Goal: Navigation & Orientation: Find specific page/section

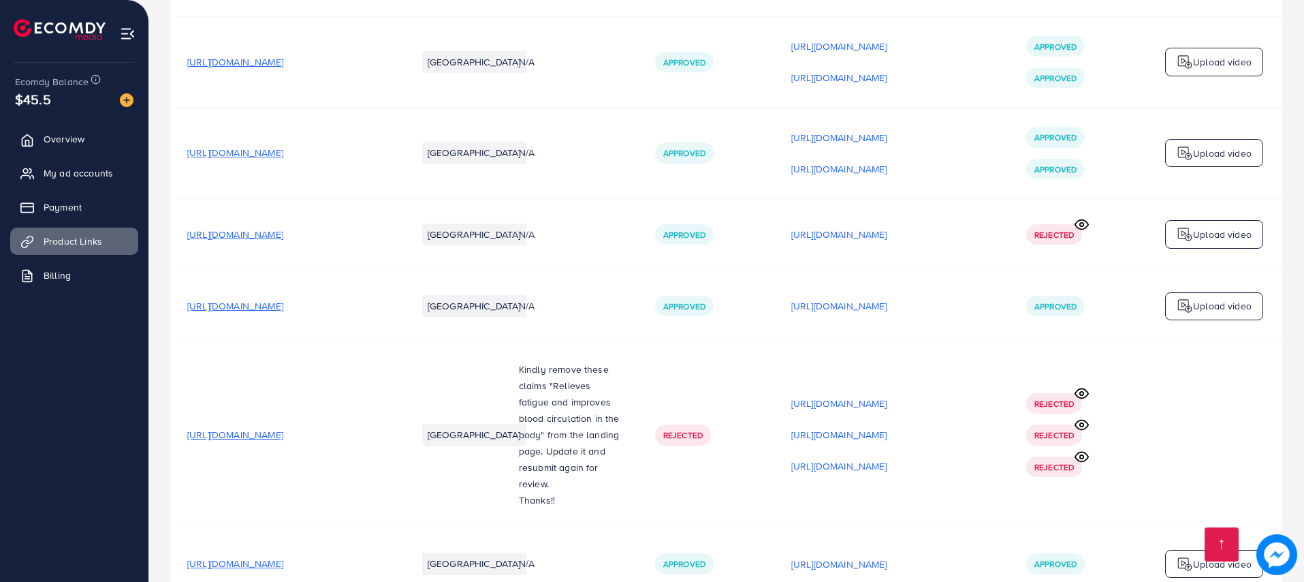
scroll to position [2038, 0]
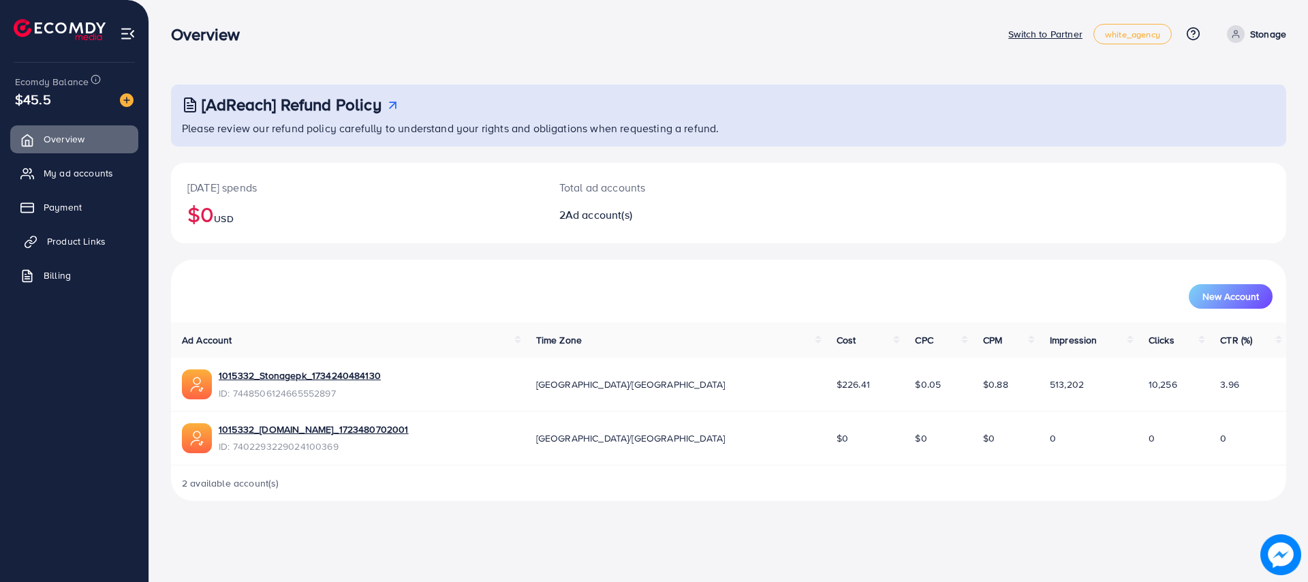
click at [50, 254] on link "Product Links" at bounding box center [74, 240] width 128 height 27
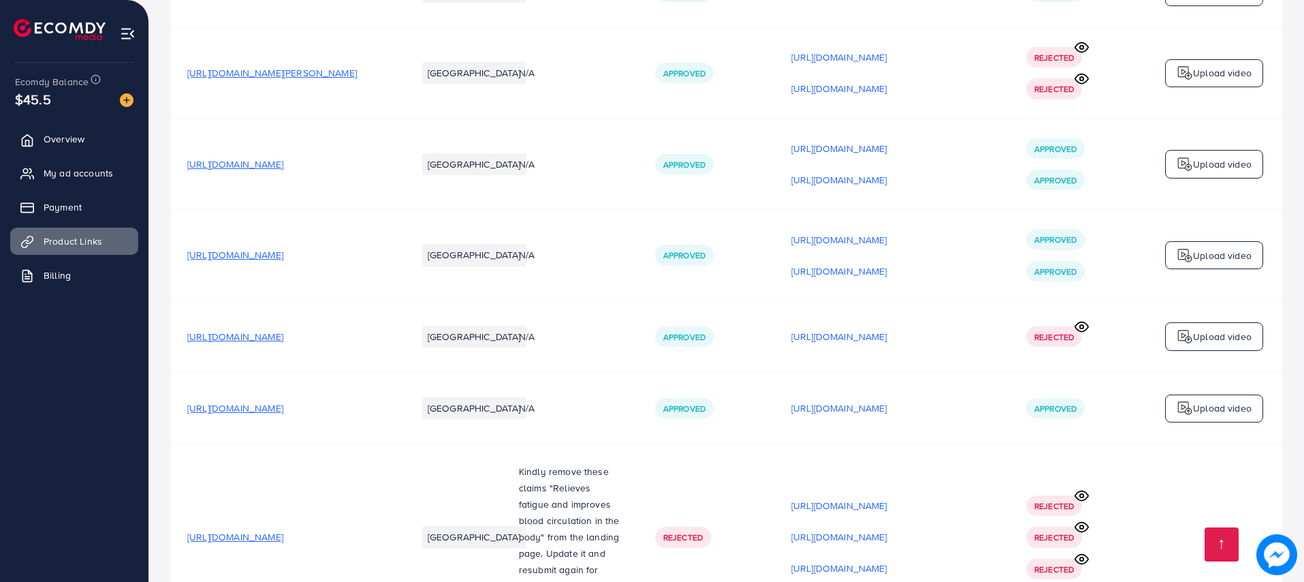
scroll to position [2038, 0]
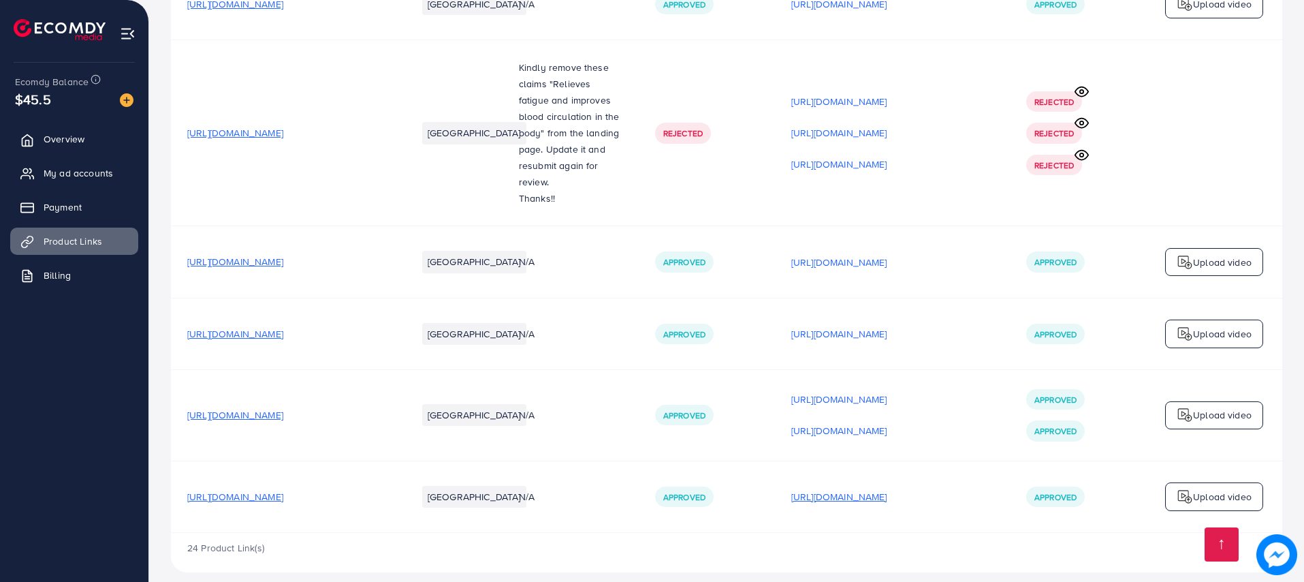
click at [887, 488] on p "[URL][DOMAIN_NAME]" at bounding box center [839, 496] width 96 height 16
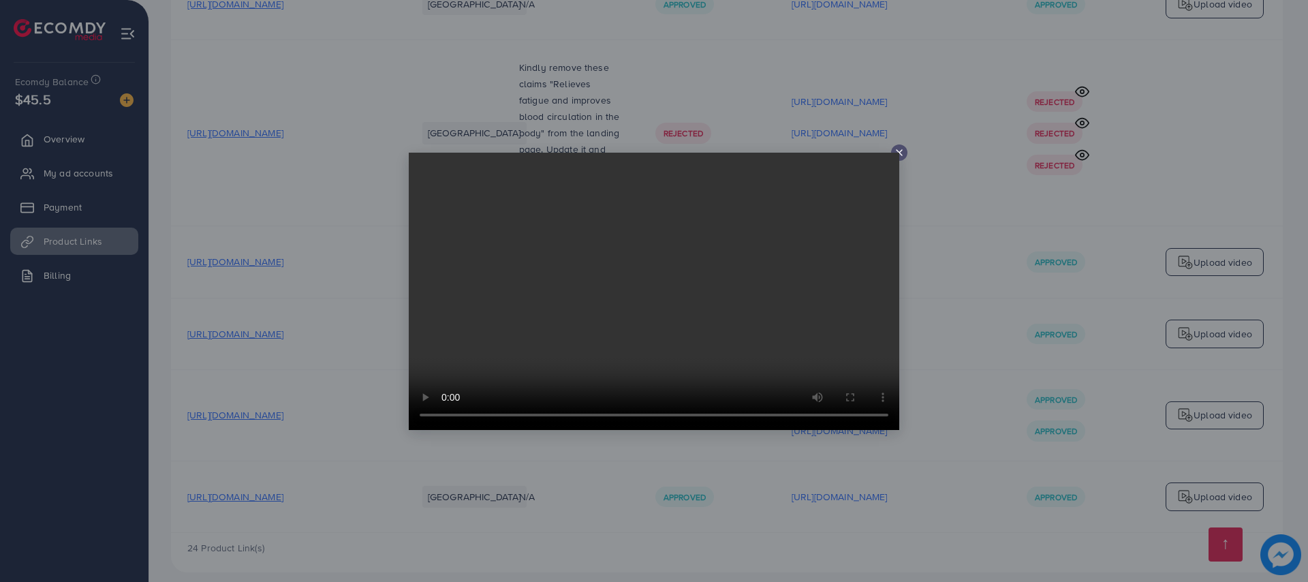
click at [896, 151] on icon at bounding box center [899, 152] width 11 height 11
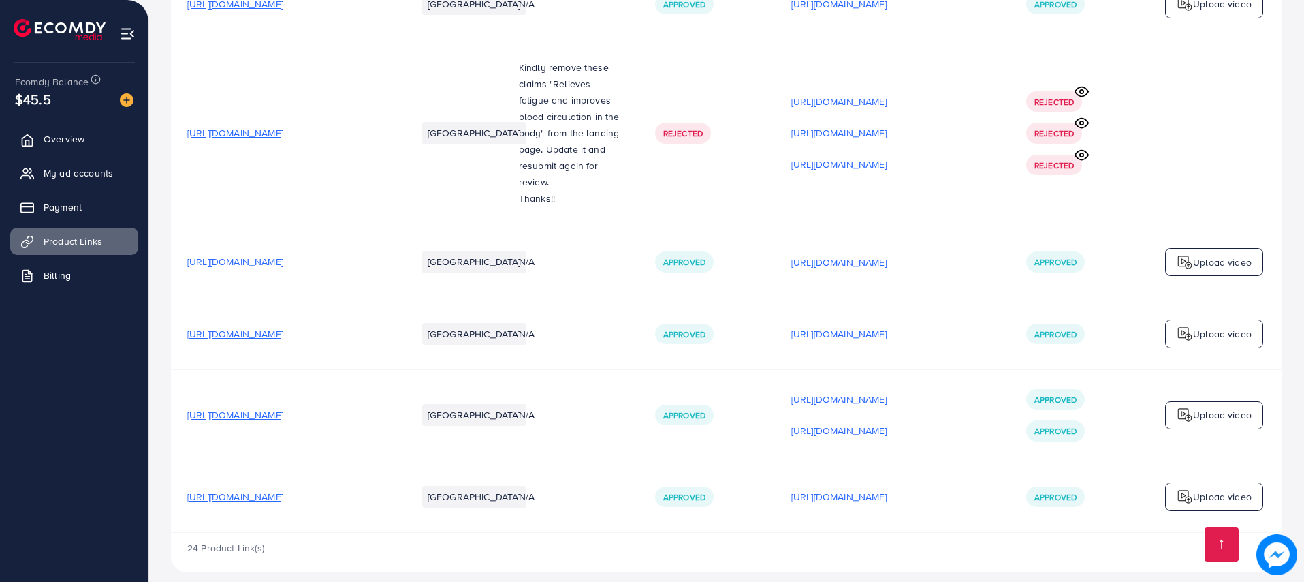
click at [283, 408] on span "[URL][DOMAIN_NAME]" at bounding box center [235, 415] width 96 height 14
